Goal: Task Accomplishment & Management: Manage account settings

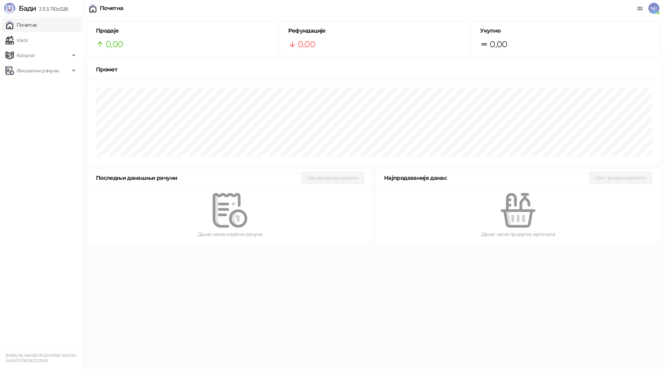
click at [651, 8] on span "NĐ" at bounding box center [654, 8] width 11 height 11
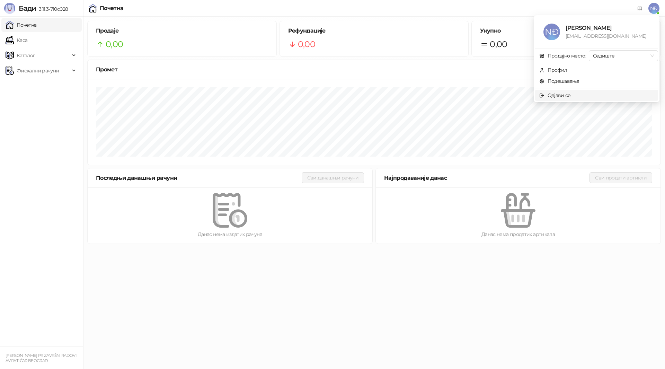
click at [559, 96] on div "Одјави се" at bounding box center [559, 95] width 23 height 8
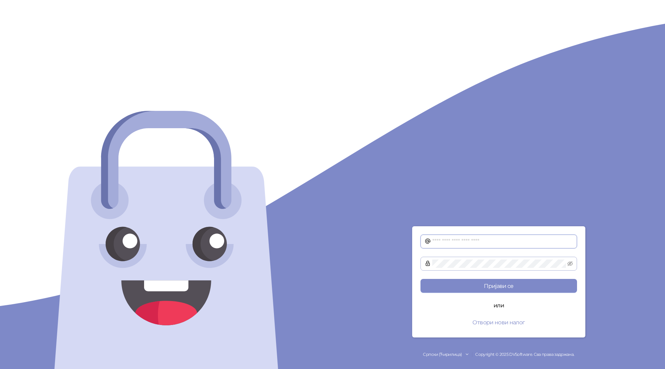
type input "**********"
click at [507, 289] on button "Пријави се" at bounding box center [499, 286] width 157 height 14
